Goal: Task Accomplishment & Management: Manage account settings

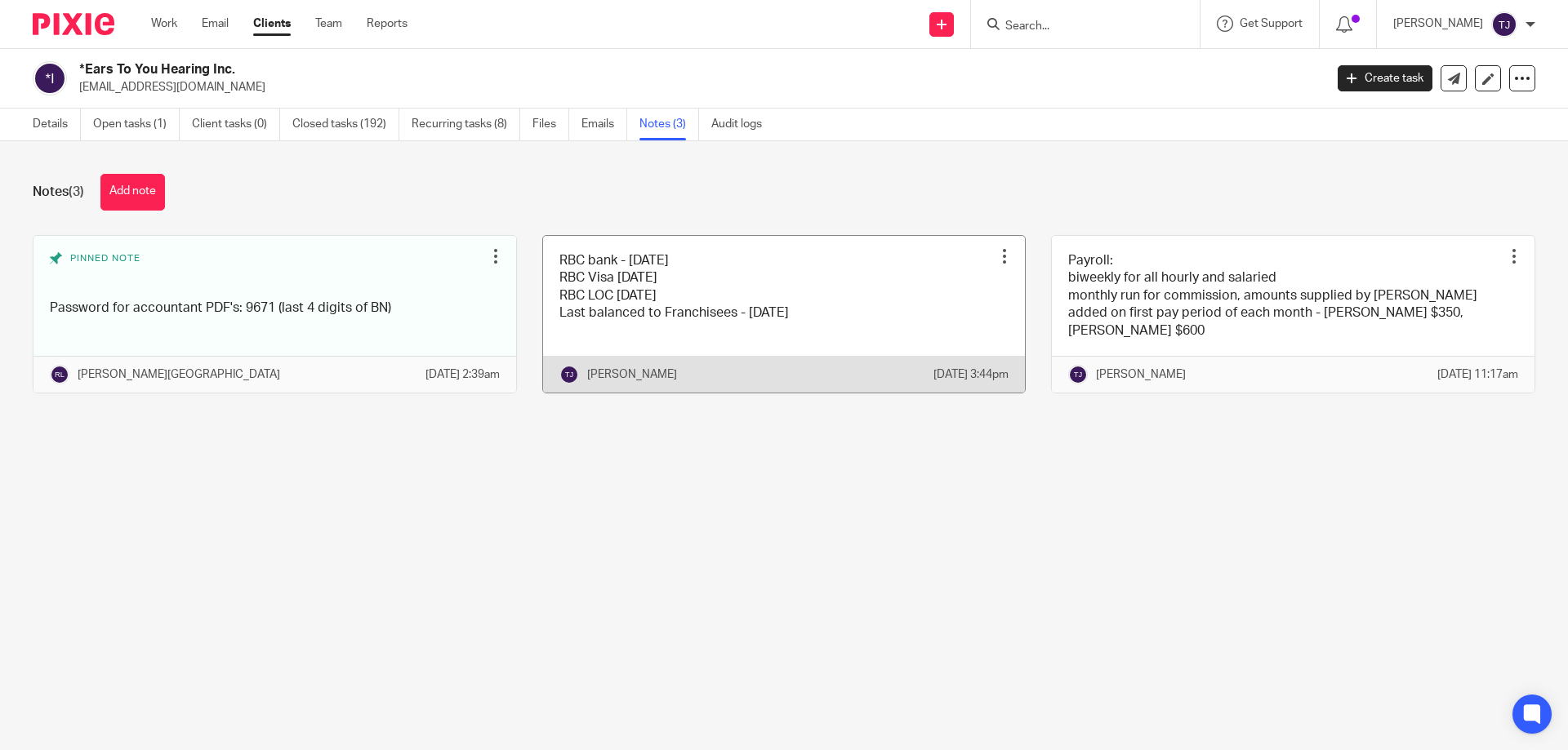
click at [735, 330] on link at bounding box center [784, 314] width 482 height 157
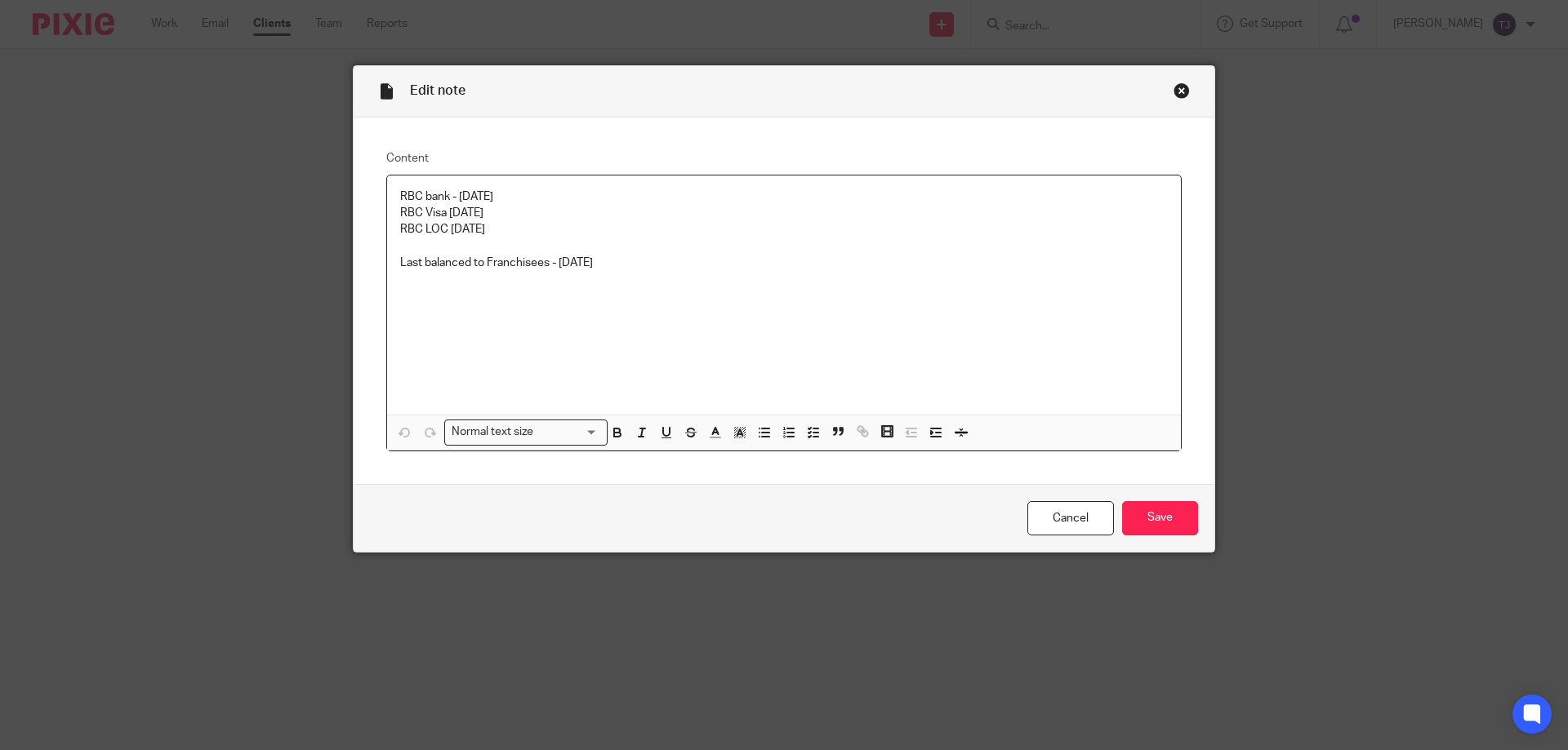
drag, startPoint x: 544, startPoint y: 266, endPoint x: 558, endPoint y: 230, distance: 38.6
click at [544, 266] on p "Last balanced to Franchisees - June 30" at bounding box center [783, 263] width 768 height 16
click at [1132, 509] on input "Save" at bounding box center [1160, 519] width 76 height 35
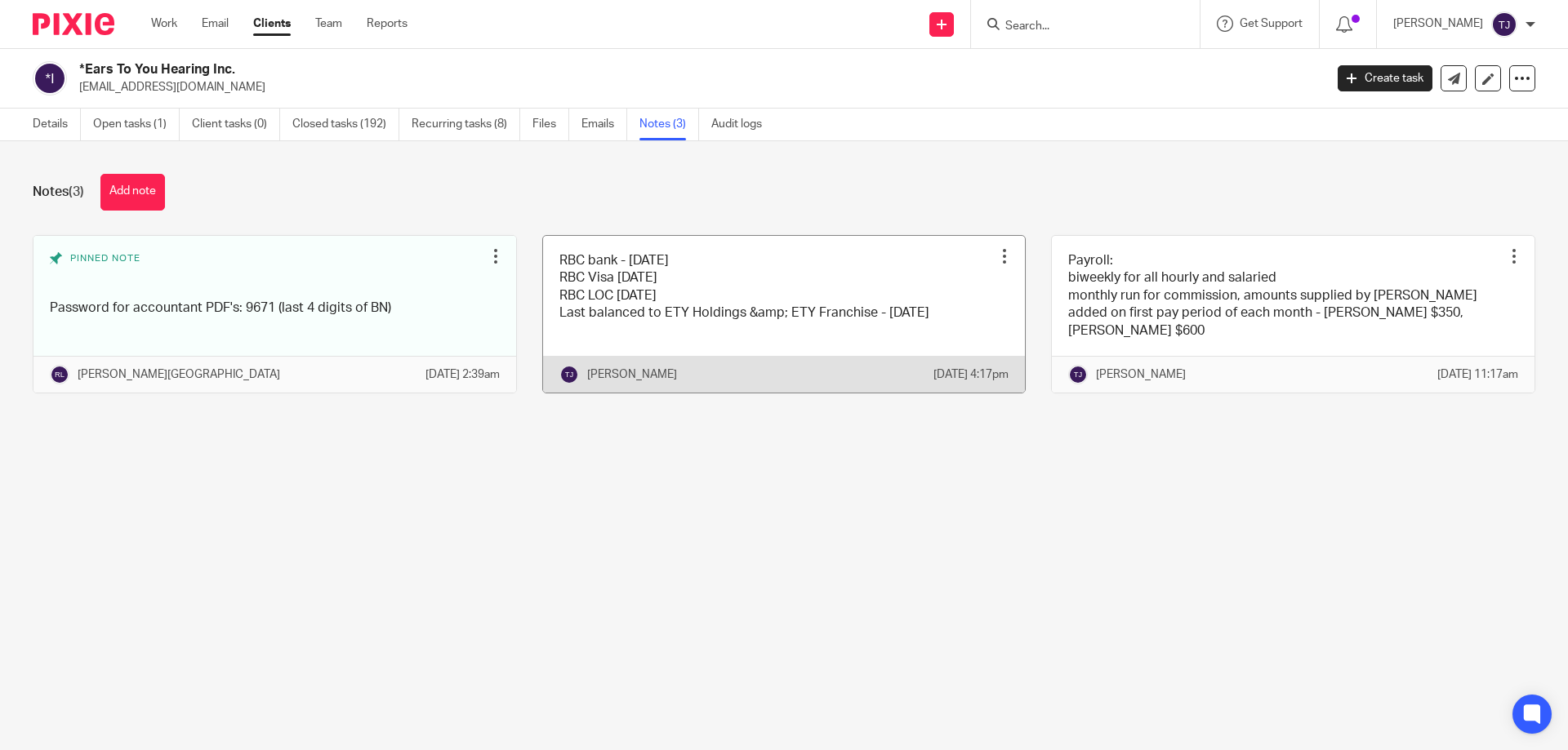
click at [713, 307] on link at bounding box center [784, 314] width 482 height 157
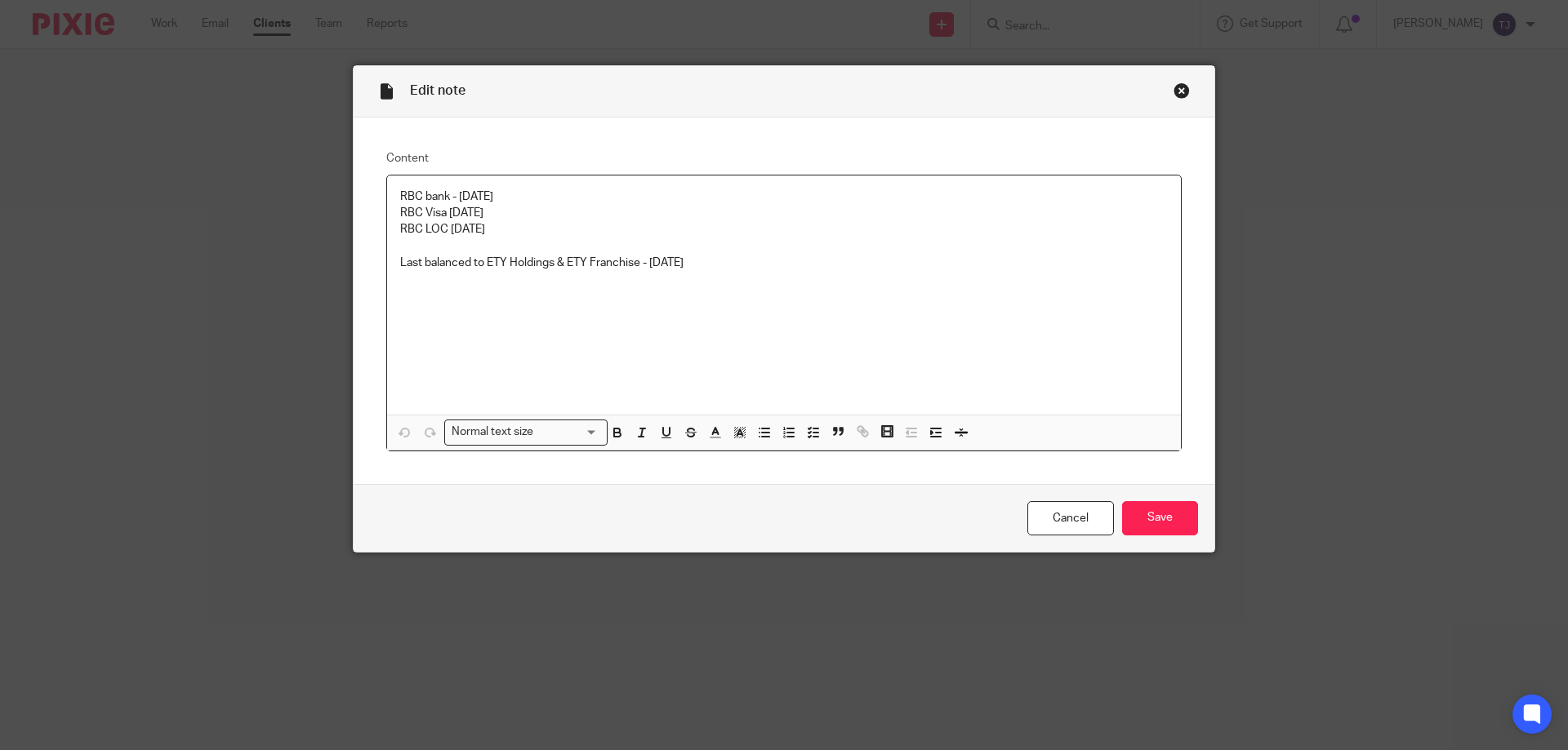
click at [485, 226] on p "RBC LOC [DATE]" at bounding box center [783, 229] width 768 height 16
click at [1157, 524] on input "Save" at bounding box center [1160, 519] width 76 height 35
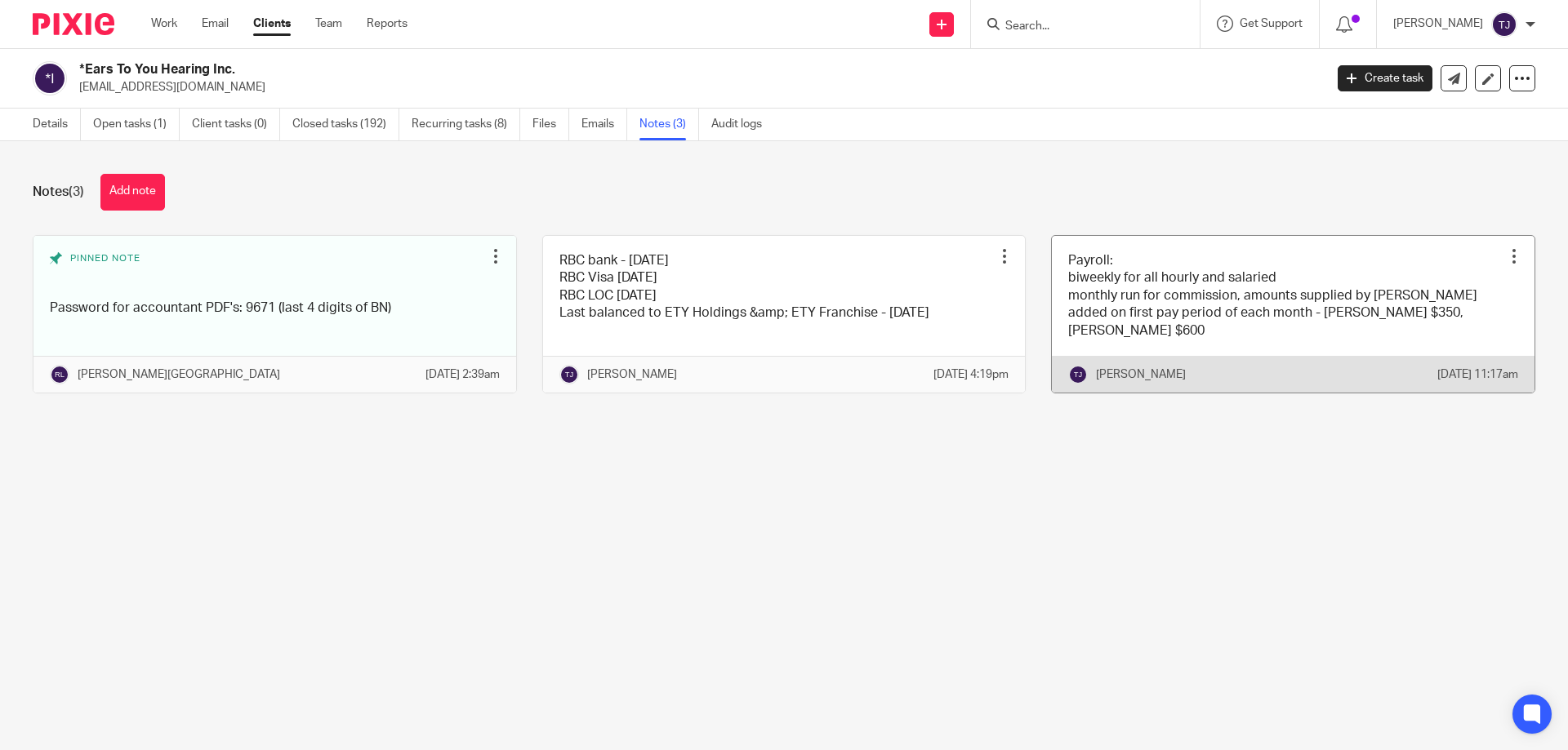
click at [1134, 348] on link at bounding box center [1292, 314] width 482 height 157
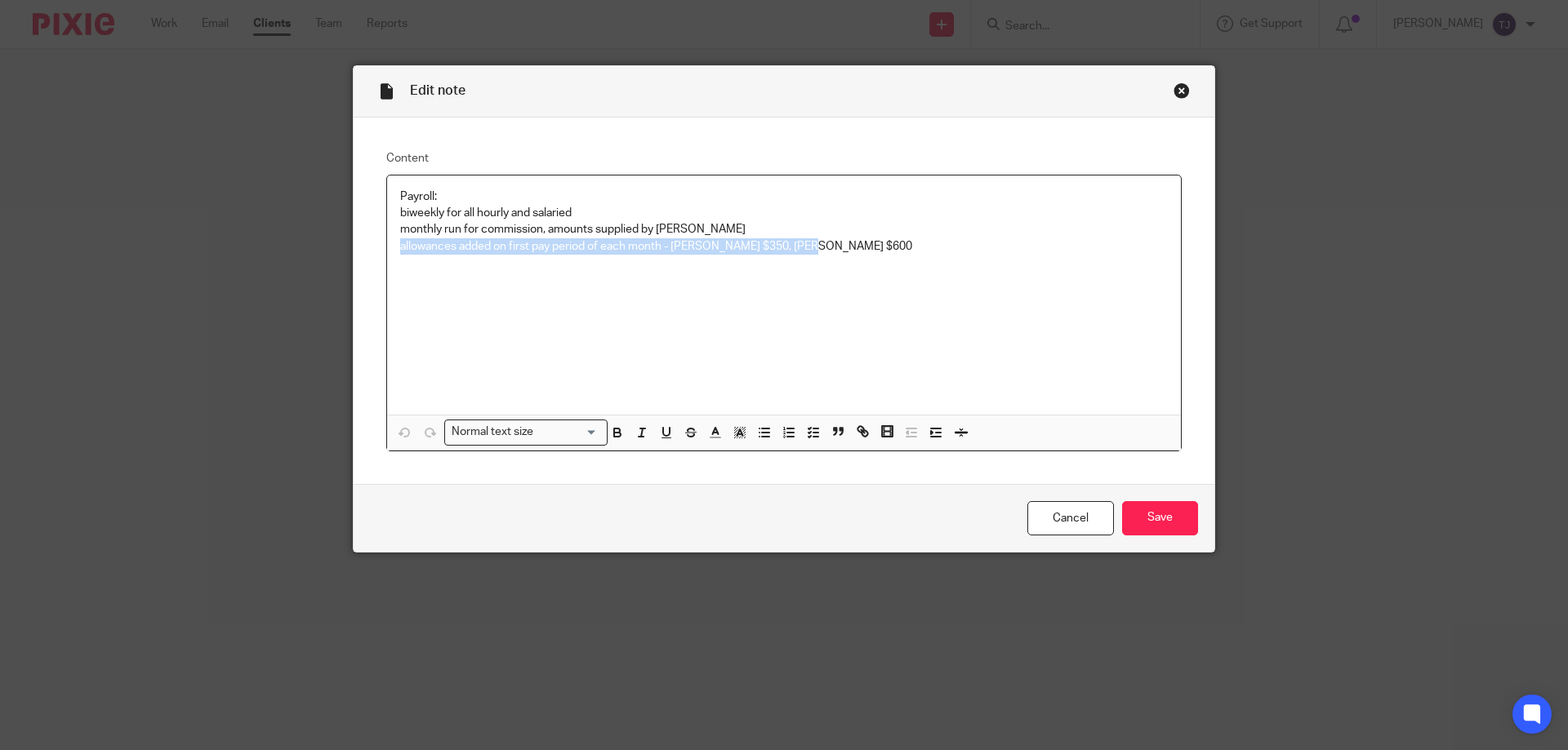
drag, startPoint x: 752, startPoint y: 245, endPoint x: 324, endPoint y: 249, distance: 428.0
click at [324, 249] on div "Edit note Content Payroll: biweekly for all hourly and salaried monthly run for…" at bounding box center [784, 375] width 1568 height 750
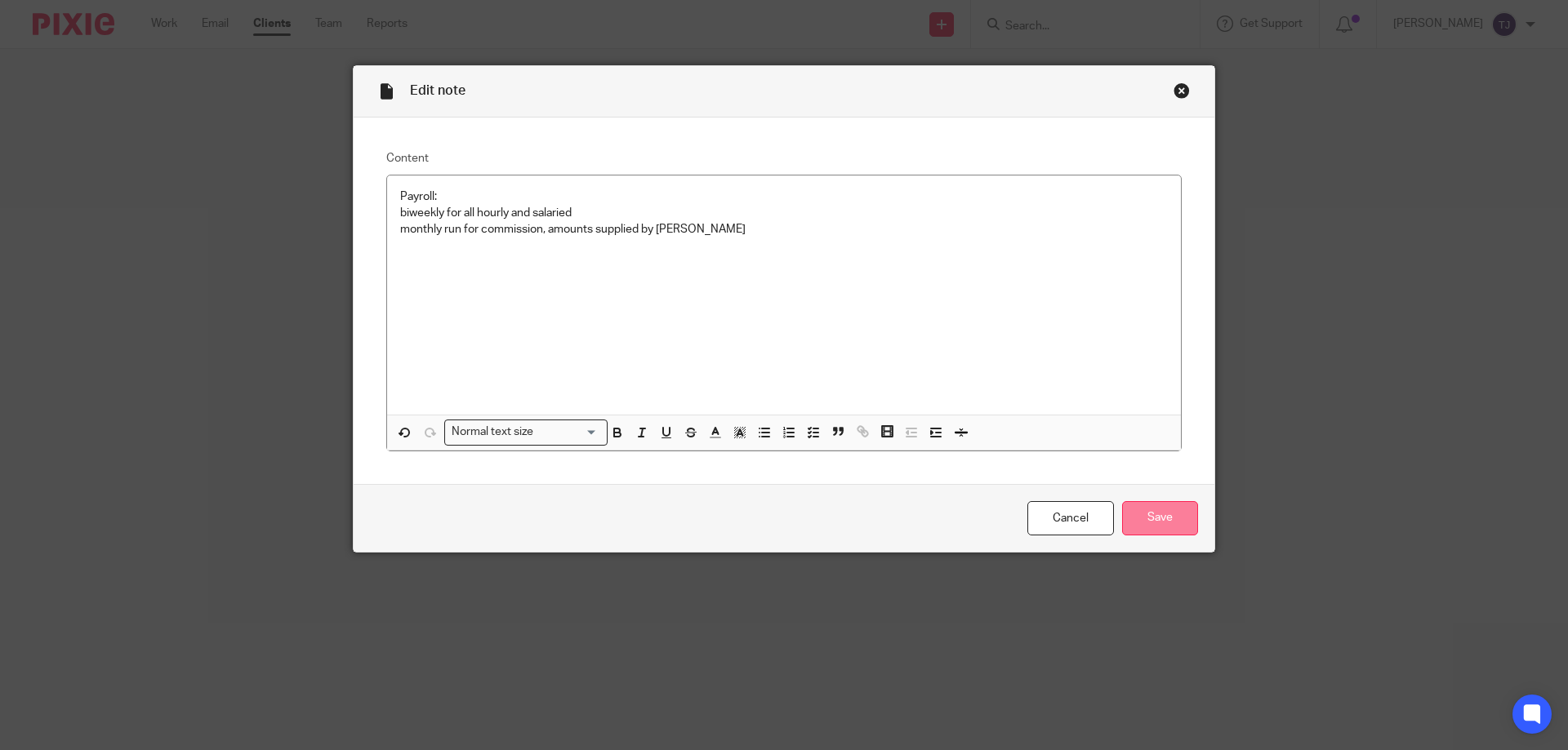
click at [1151, 513] on input "Save" at bounding box center [1160, 519] width 76 height 35
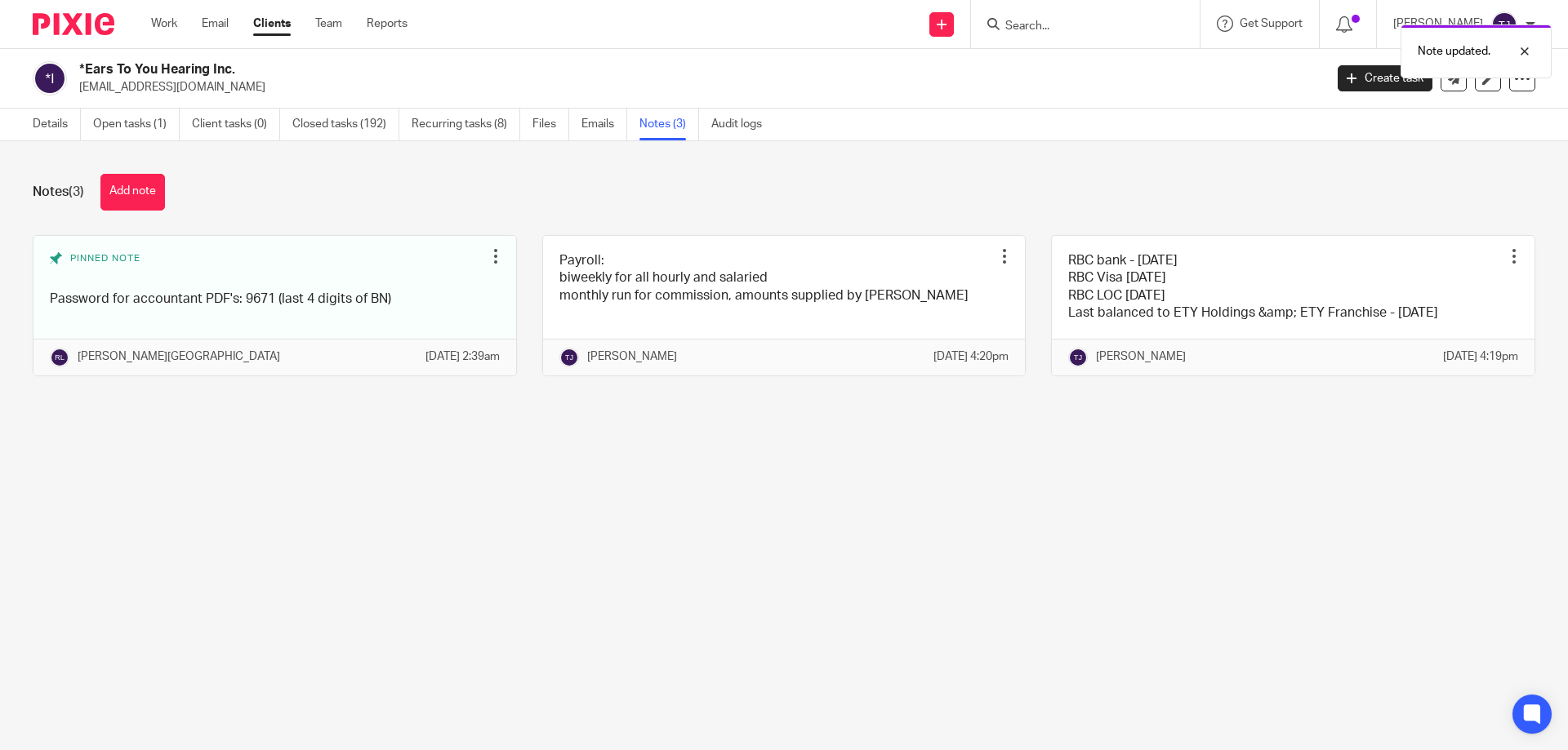
click at [72, 23] on img at bounding box center [74, 23] width 82 height 22
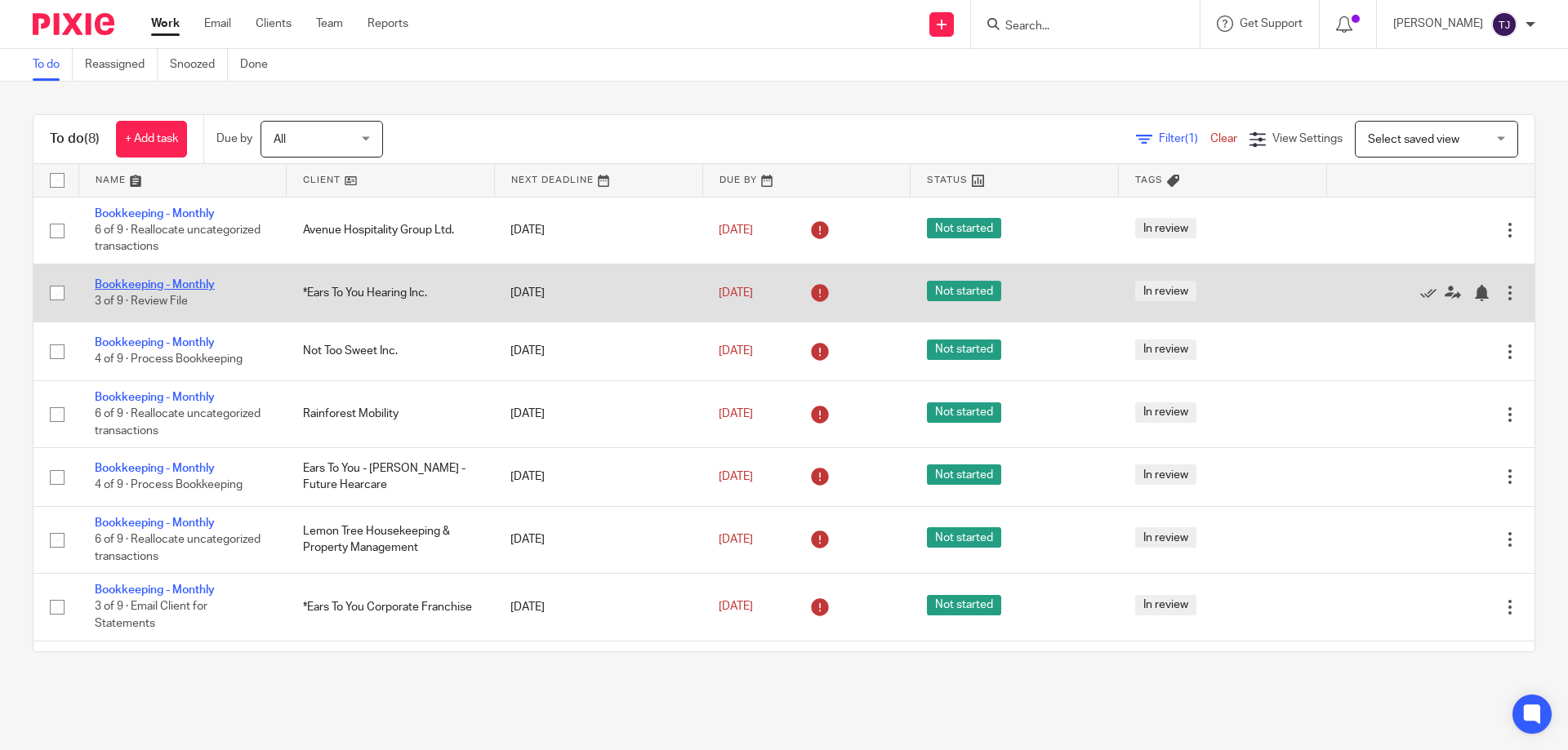
click at [160, 286] on link "Bookkeeping - Monthly" at bounding box center [155, 285] width 120 height 12
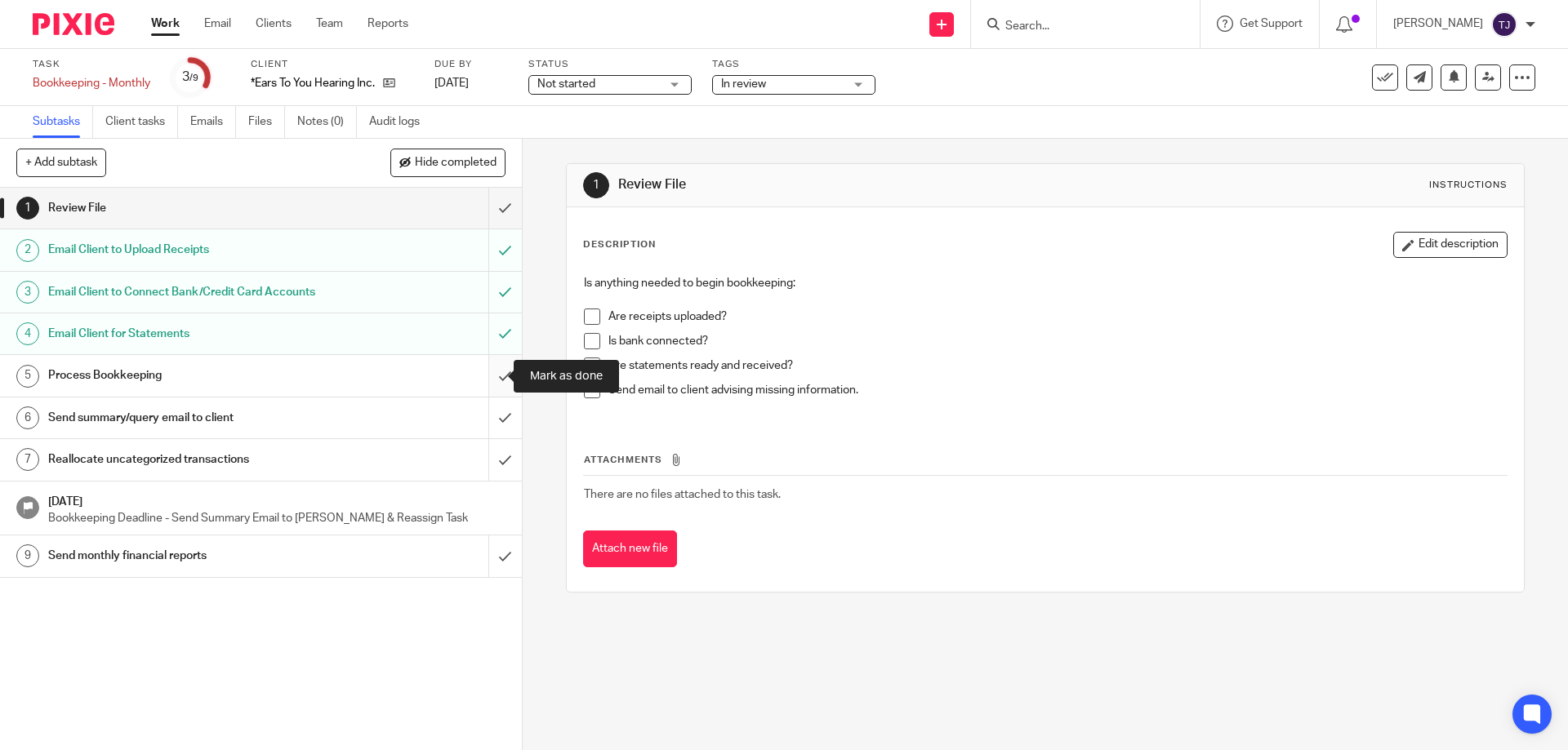
drag, startPoint x: 493, startPoint y: 364, endPoint x: 493, endPoint y: 381, distance: 17.0
click at [493, 364] on input "submit" at bounding box center [261, 375] width 522 height 41
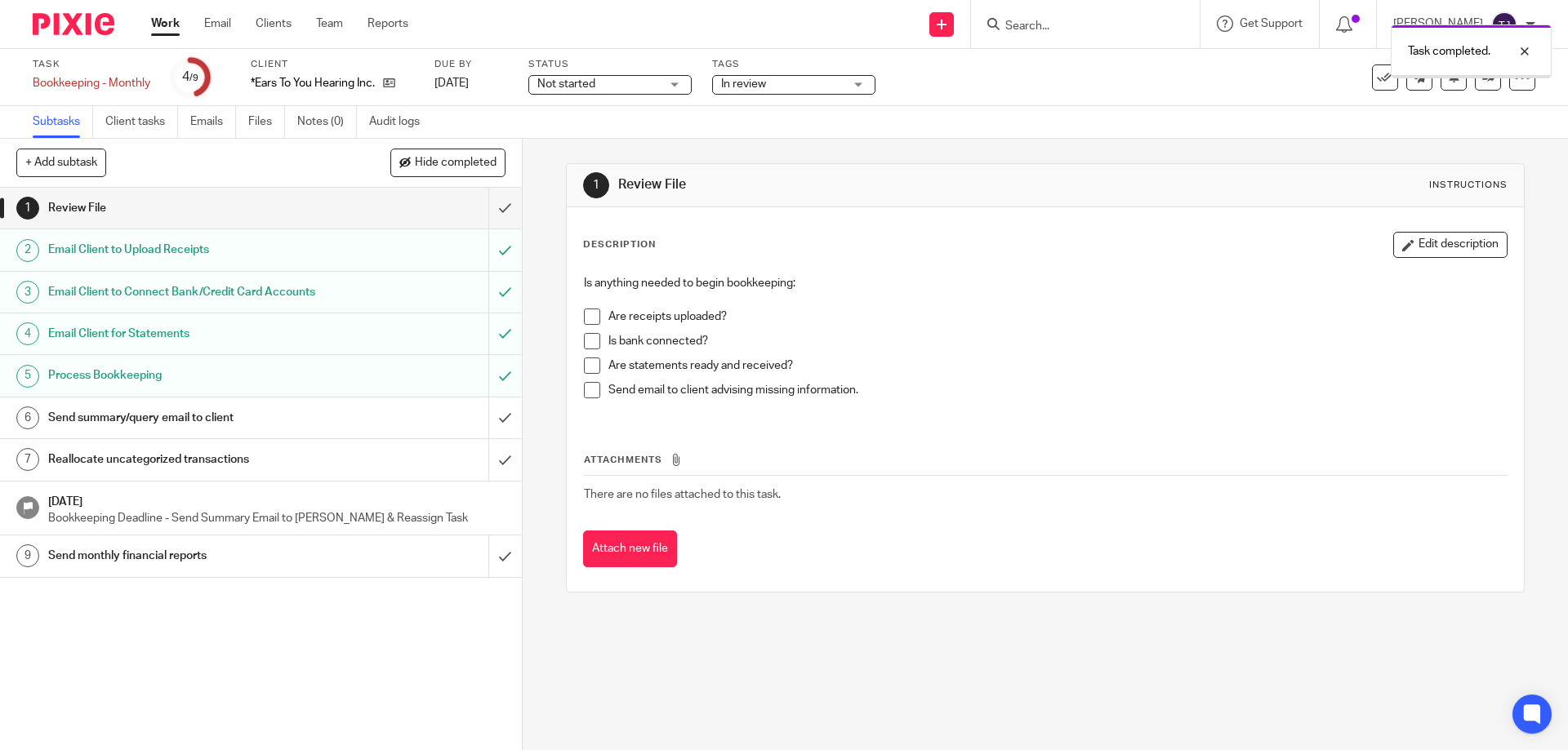
click at [487, 415] on input "submit" at bounding box center [261, 418] width 522 height 41
click at [488, 459] on input "submit" at bounding box center [261, 460] width 522 height 41
click at [1475, 85] on link at bounding box center [1487, 77] width 26 height 26
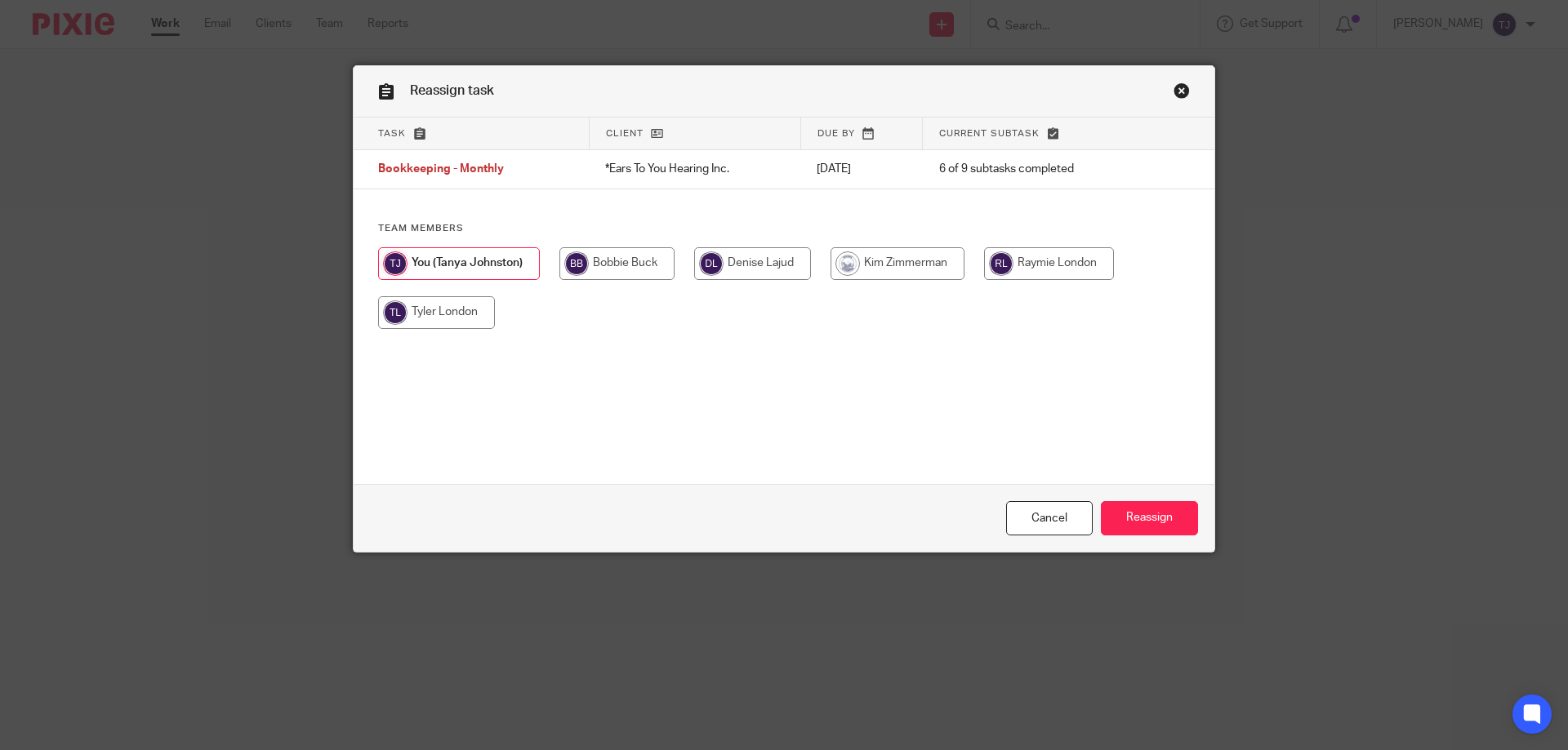
click at [1033, 265] on input "radio" at bounding box center [1049, 264] width 130 height 33
radio input "true"
click at [1142, 521] on input "Reassign" at bounding box center [1150, 519] width 97 height 35
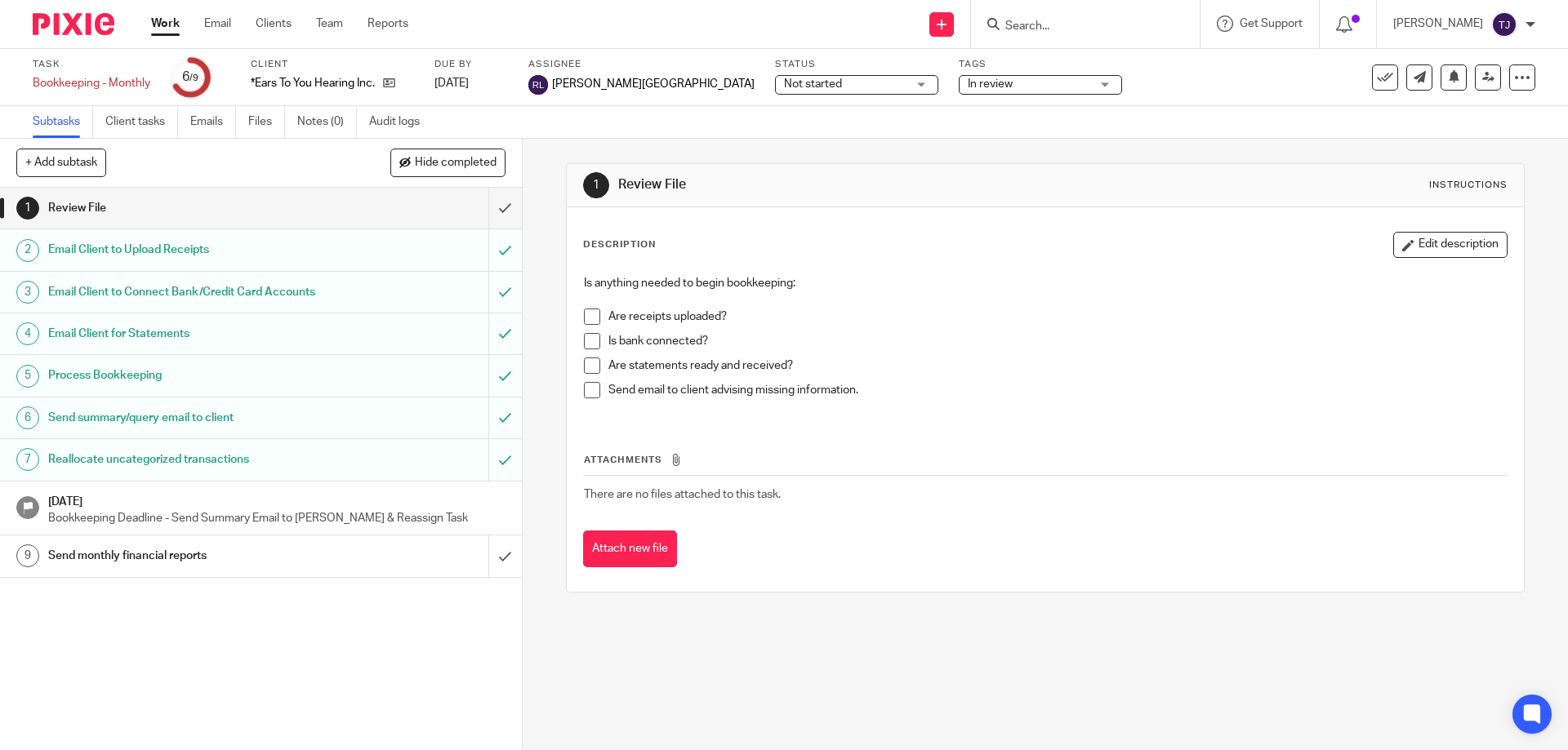
click at [75, 22] on img at bounding box center [74, 23] width 82 height 22
